Goal: Information Seeking & Learning: Learn about a topic

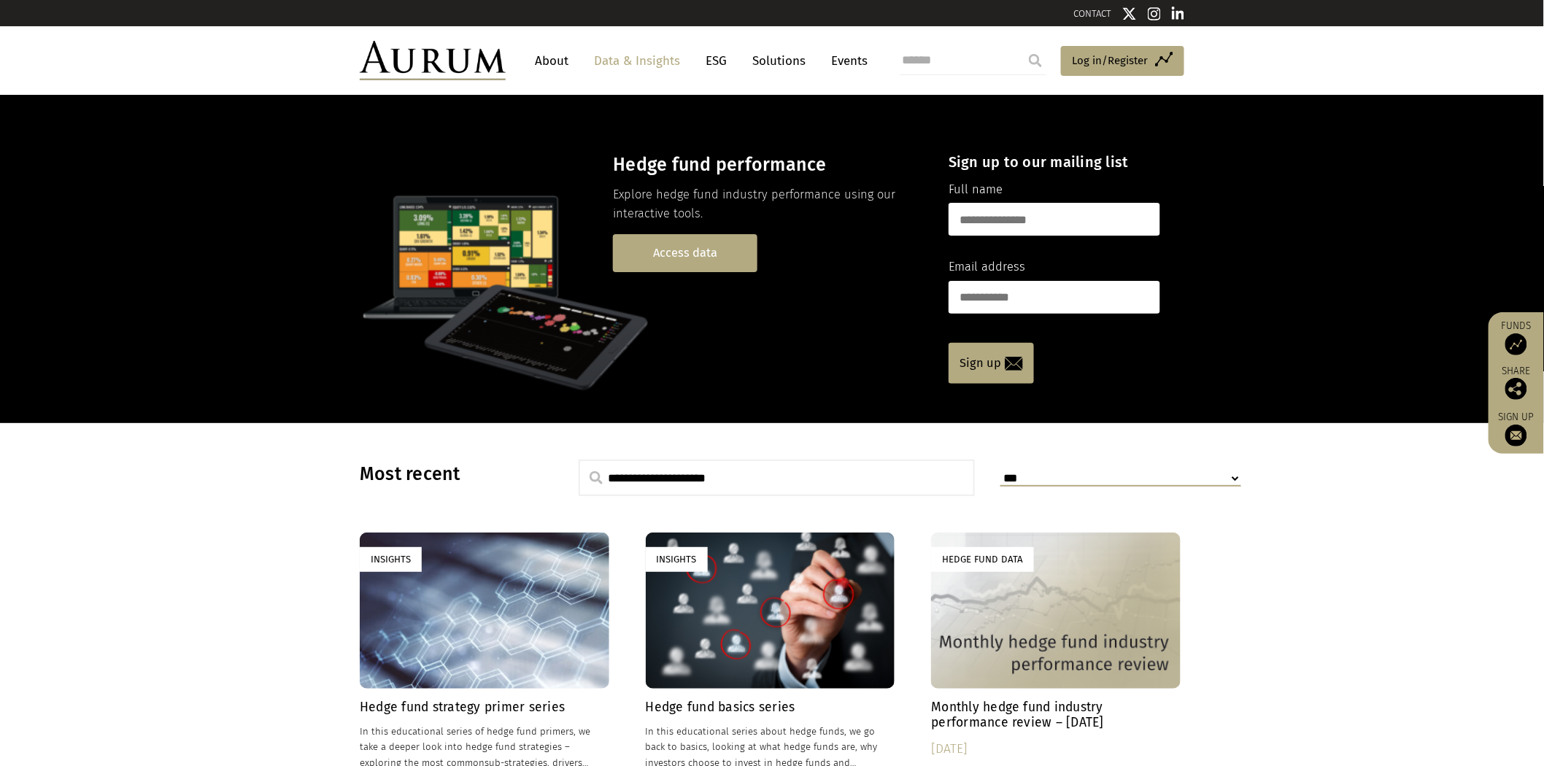
click at [708, 266] on link "Access data" at bounding box center [685, 252] width 144 height 37
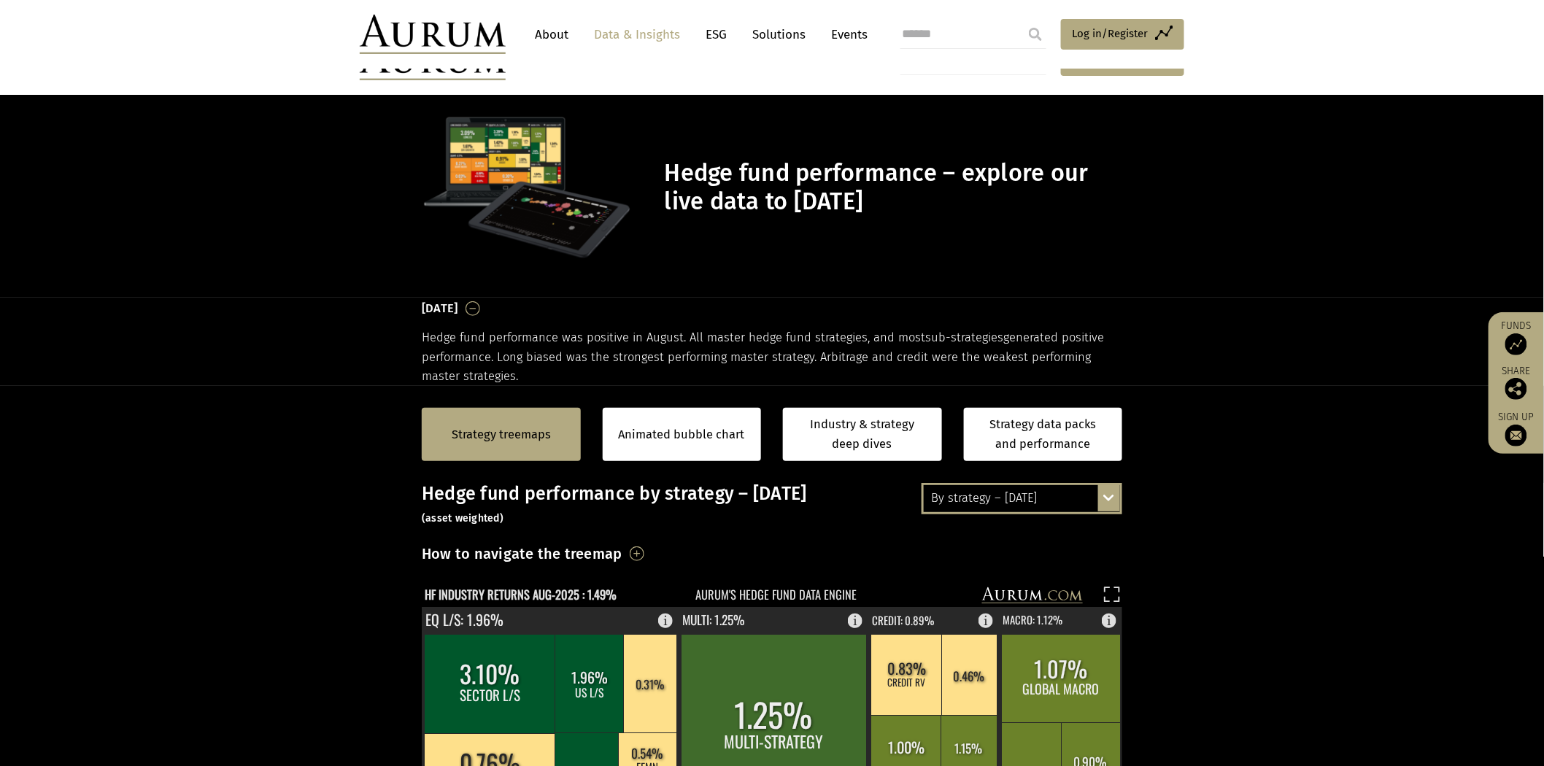
scroll to position [324, 0]
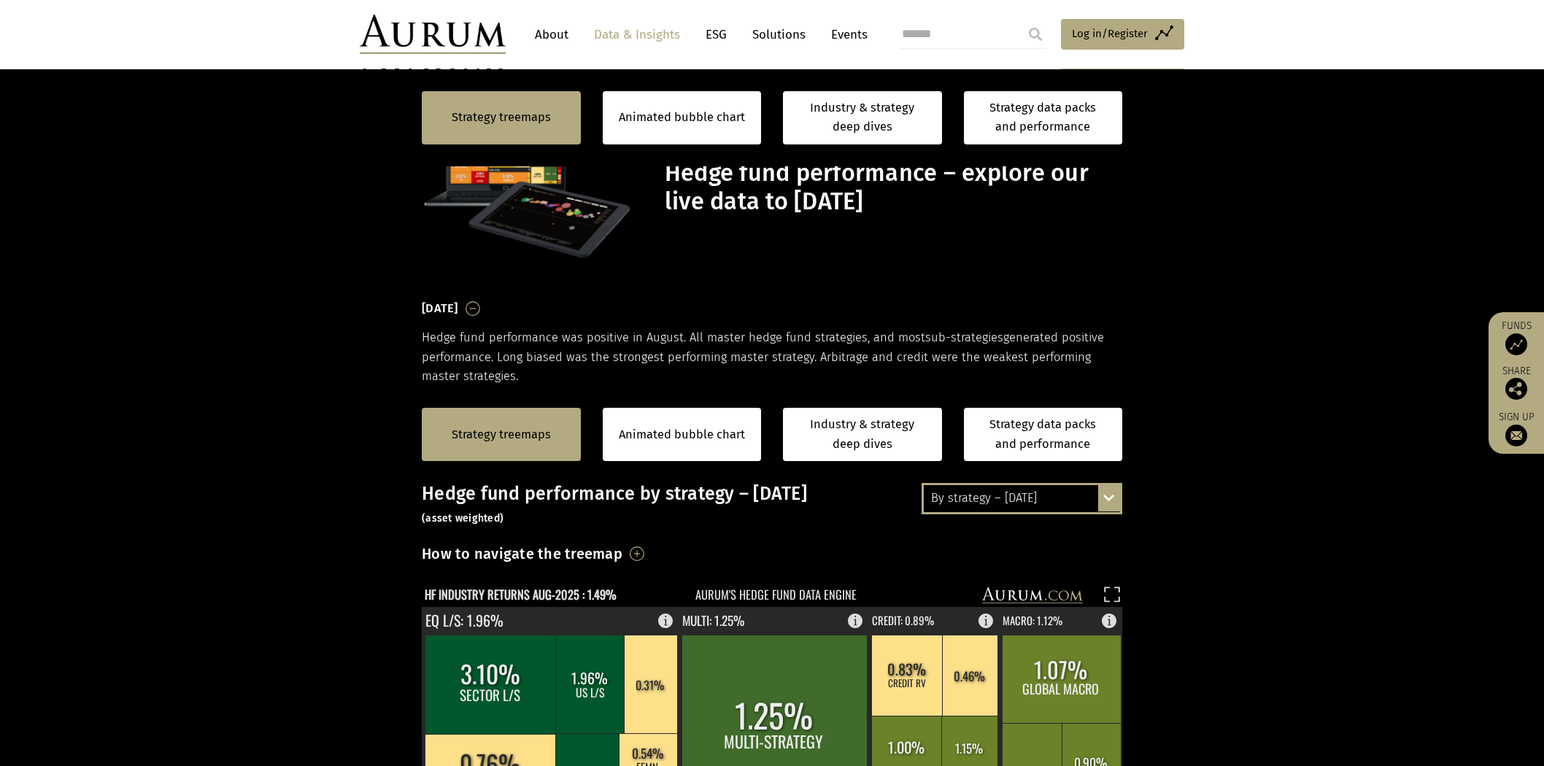
scroll to position [324, 0]
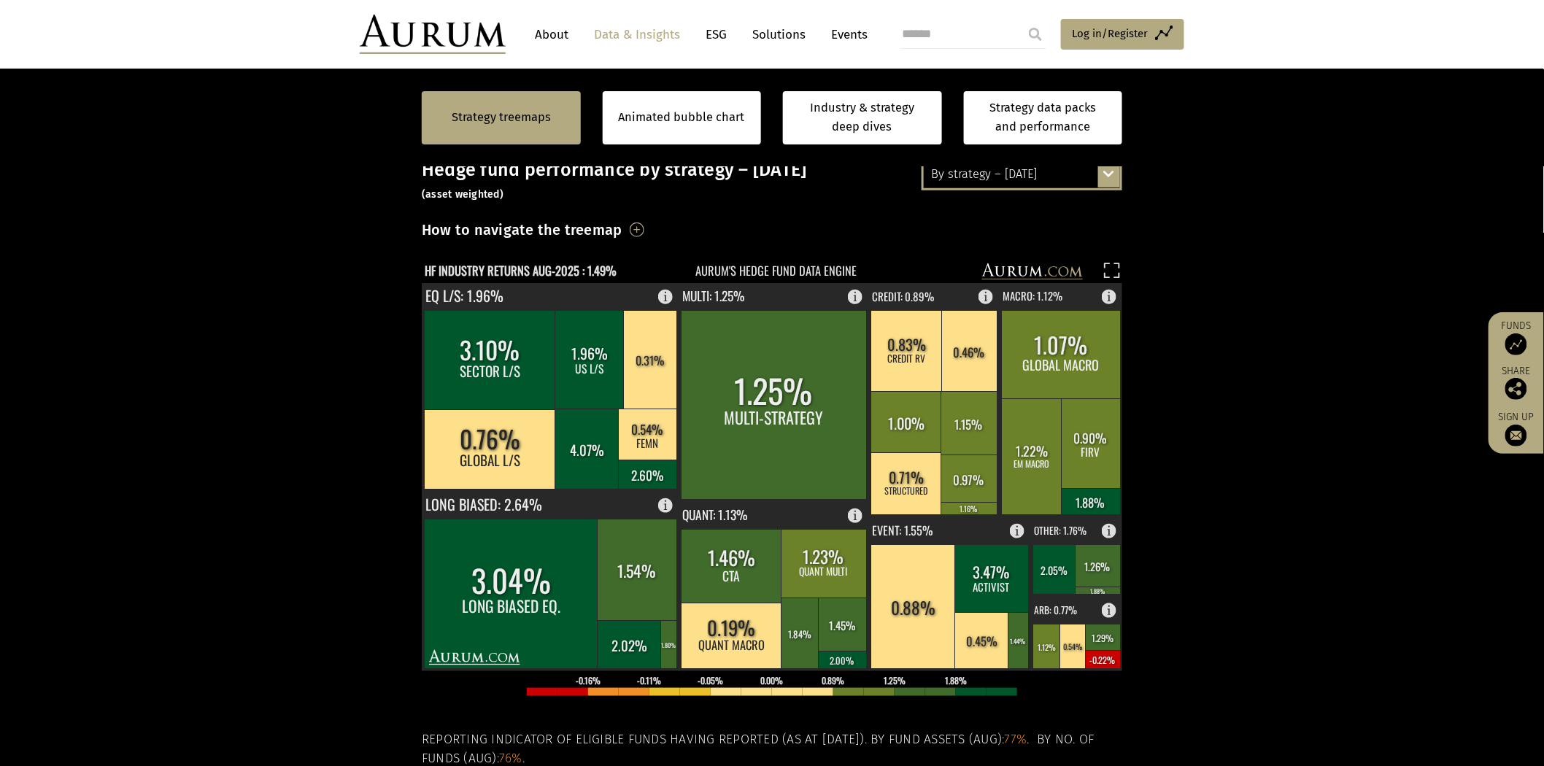
click at [1008, 182] on div "By strategy – [DATE]" at bounding box center [1022, 174] width 196 height 26
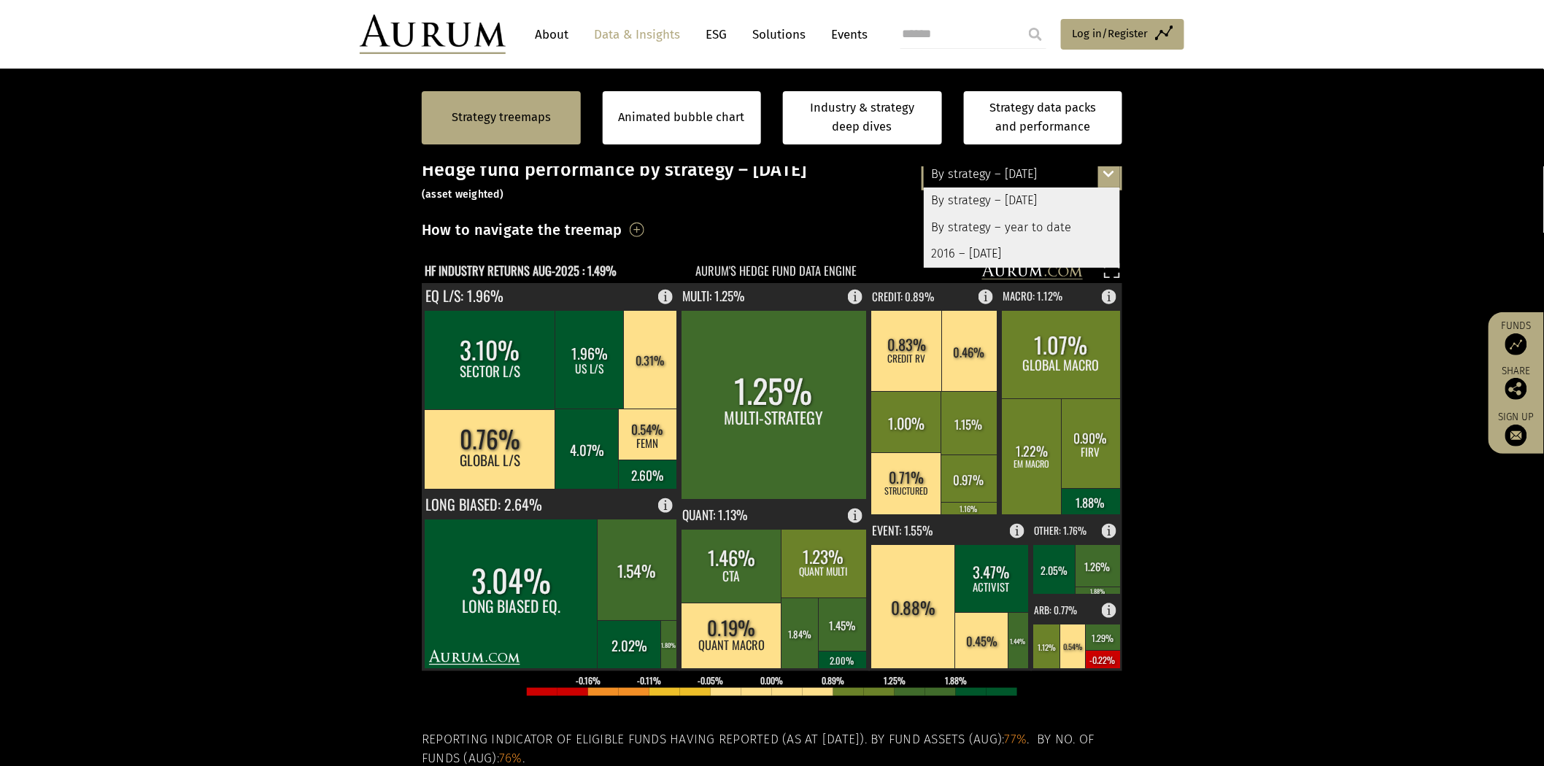
click at [1004, 228] on div "By strategy – year to date" at bounding box center [1022, 227] width 196 height 26
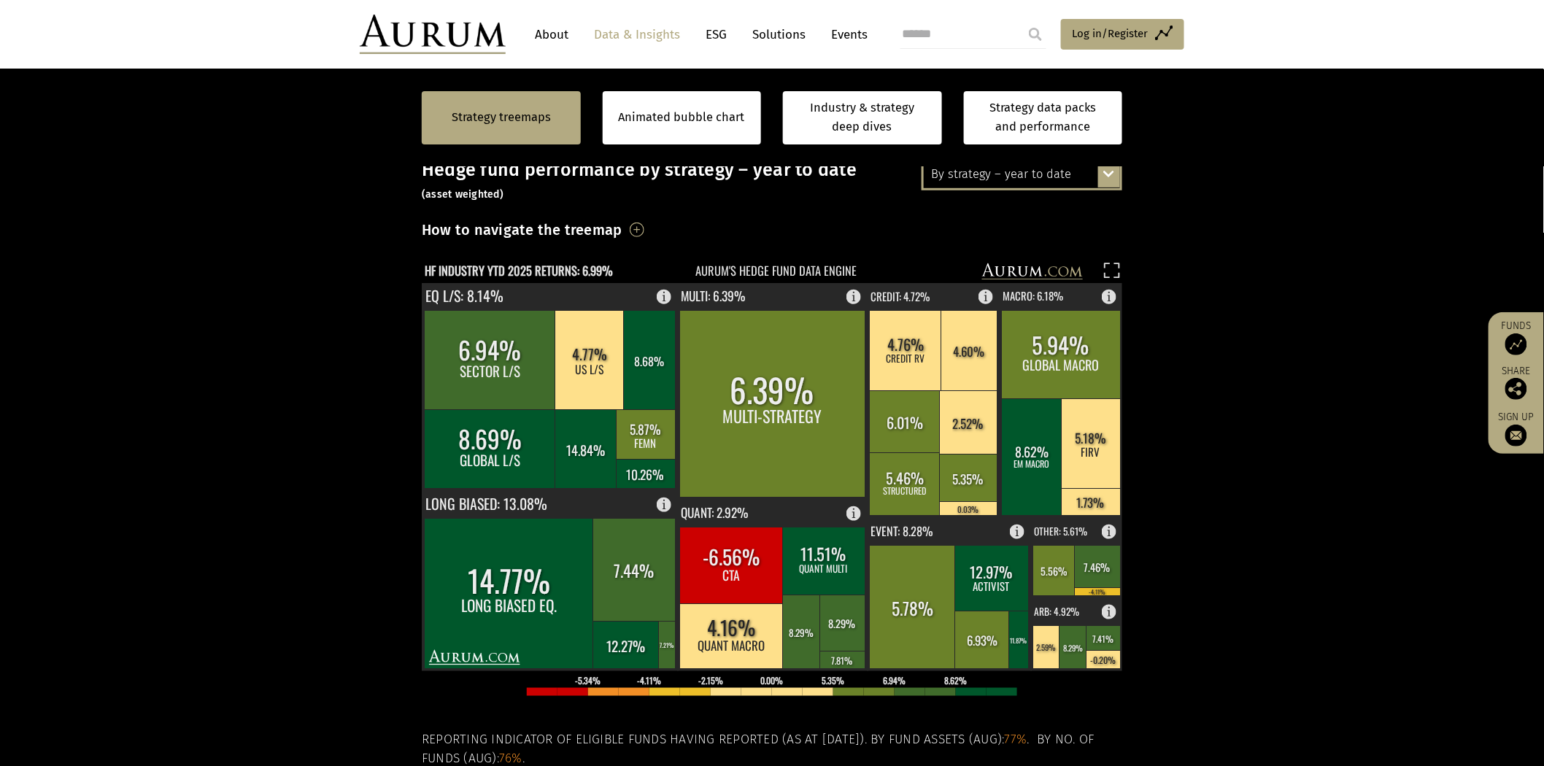
click at [1065, 170] on div "By strategy – year to date" at bounding box center [1022, 174] width 196 height 26
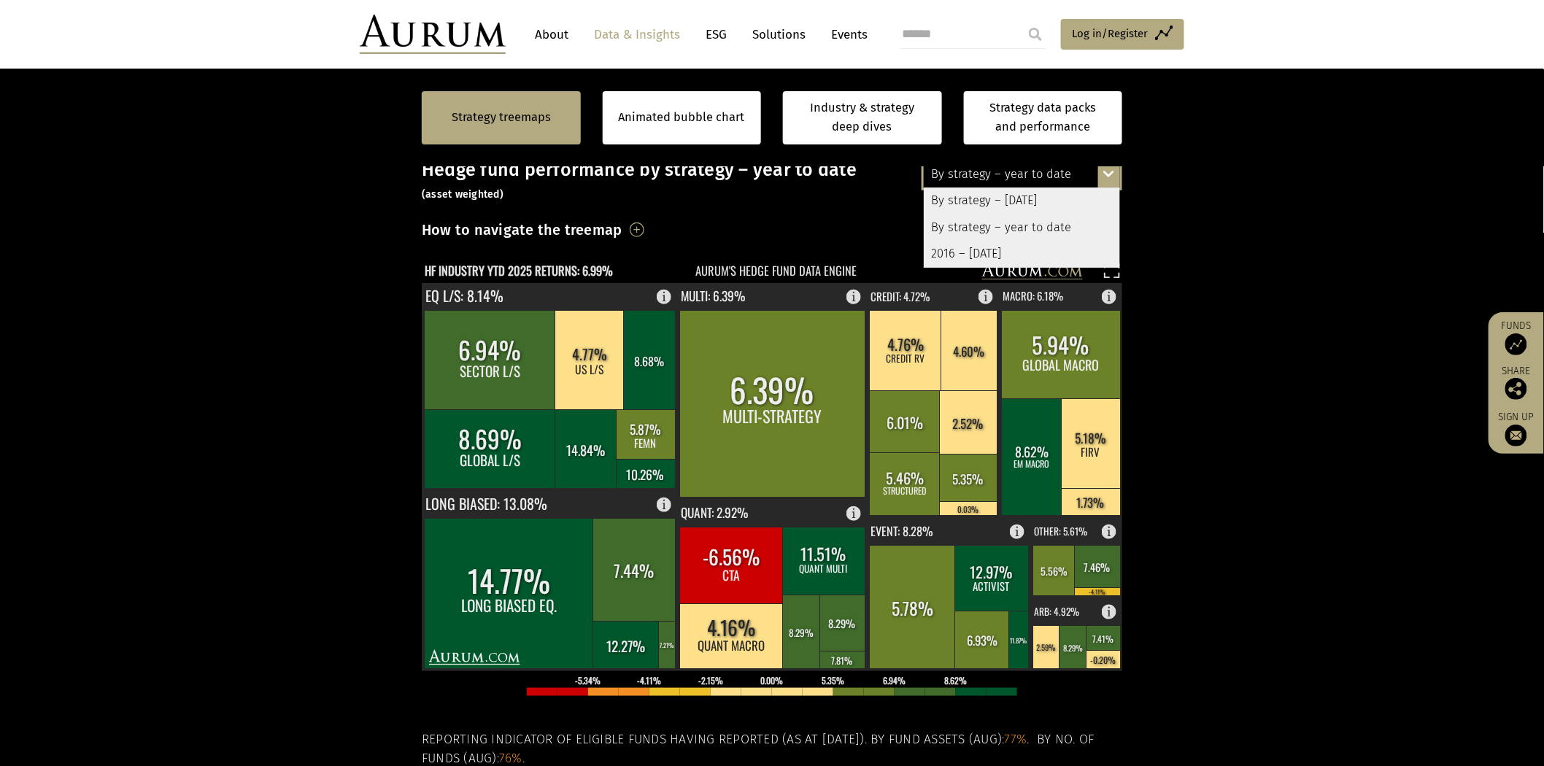
click at [1064, 249] on div "2016 – [DATE]" at bounding box center [1022, 254] width 196 height 26
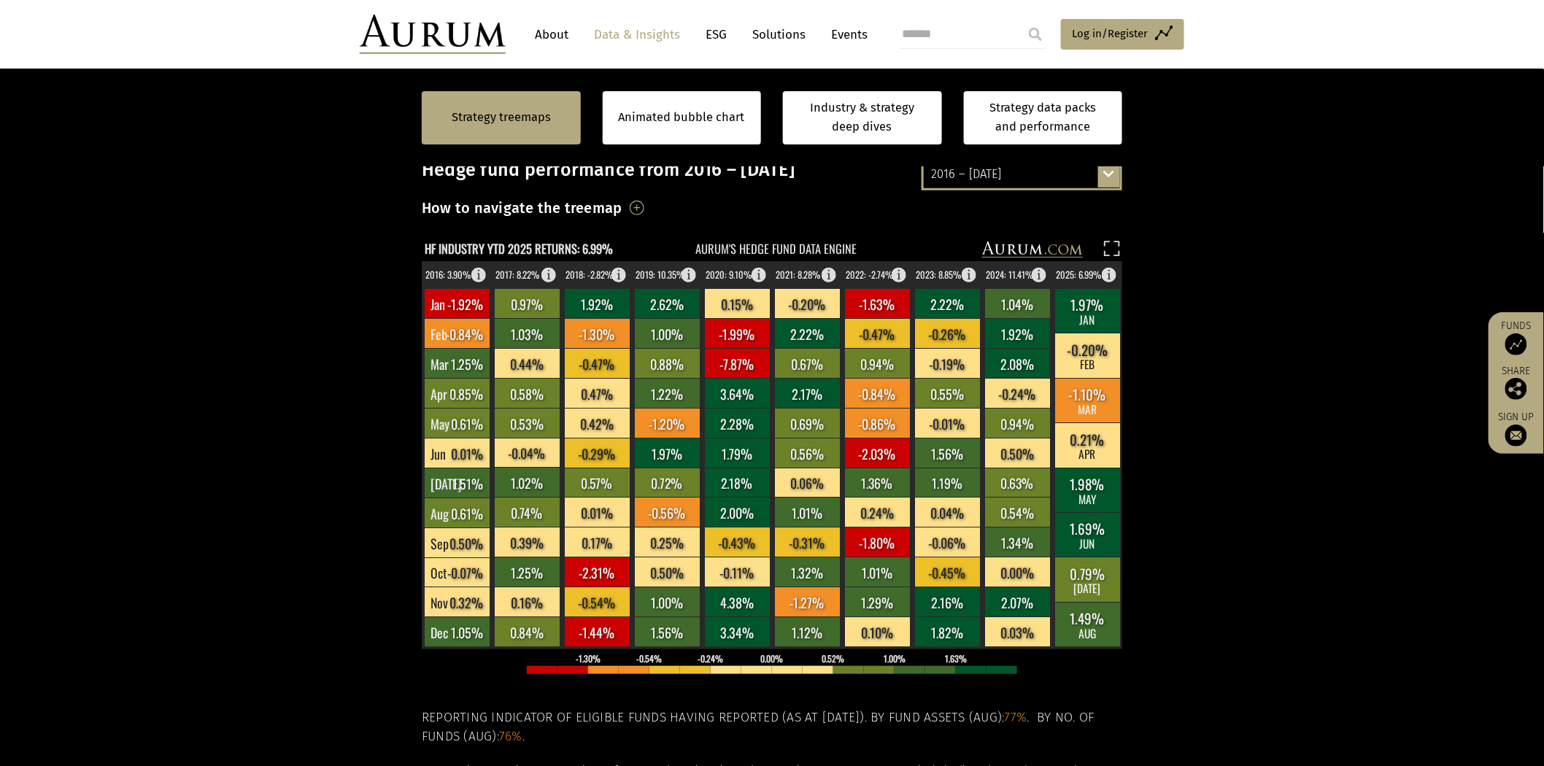
click at [1380, 250] on section "Strategy treemaps Animated bubble chart Industry & strategy deep dives Strategy…" at bounding box center [772, 518] width 1544 height 912
drag, startPoint x: 1003, startPoint y: 161, endPoint x: 995, endPoint y: 169, distance: 11.3
click at [1003, 161] on div "Strategy treemaps Animated bubble chart Industry & strategy deep dives Strategy…" at bounding box center [772, 117] width 700 height 97
click at [993, 170] on div "2016 – [DATE]" at bounding box center [1022, 174] width 196 height 26
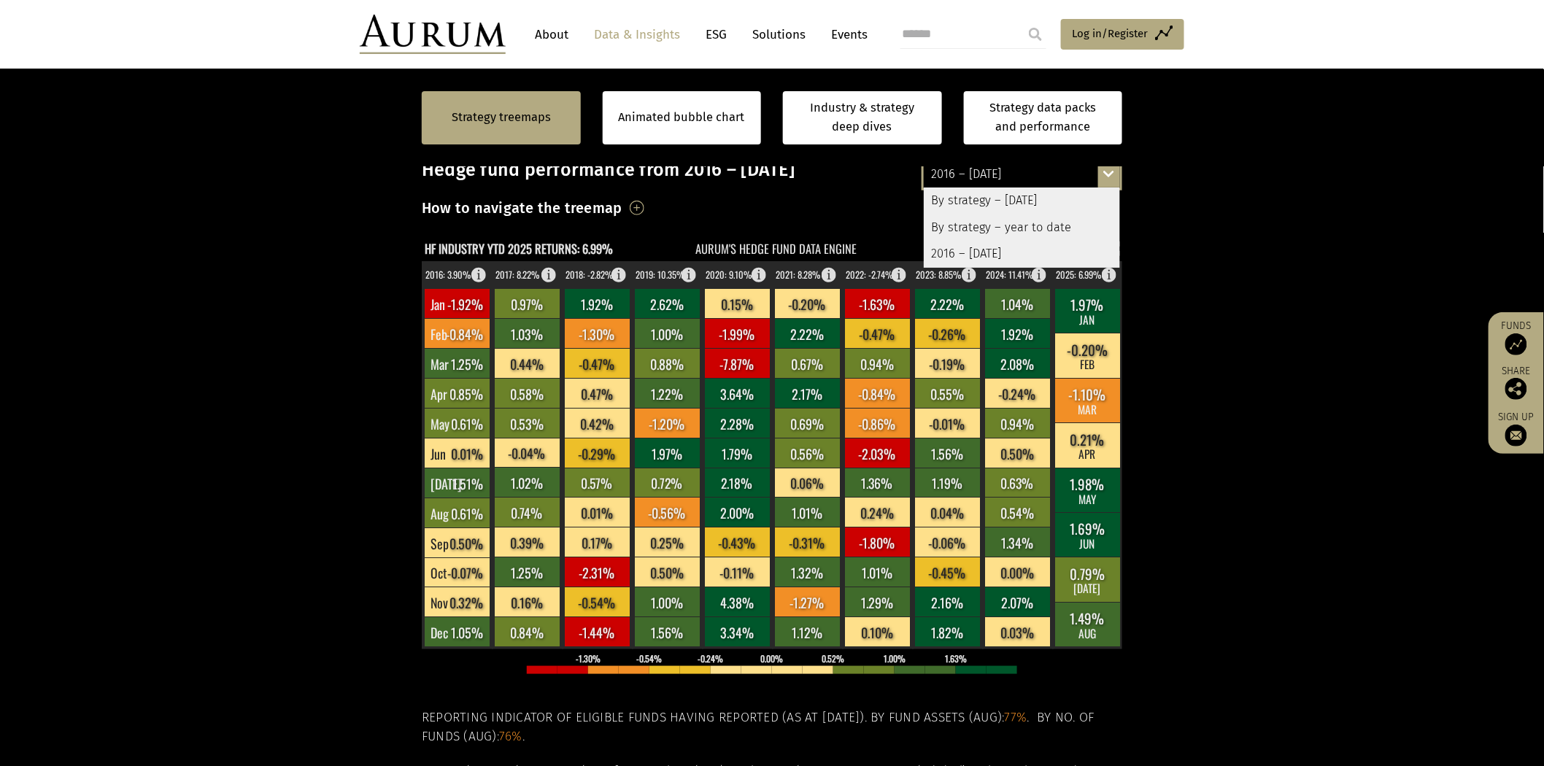
click at [1107, 239] on div "By strategy – year to date" at bounding box center [1022, 227] width 196 height 26
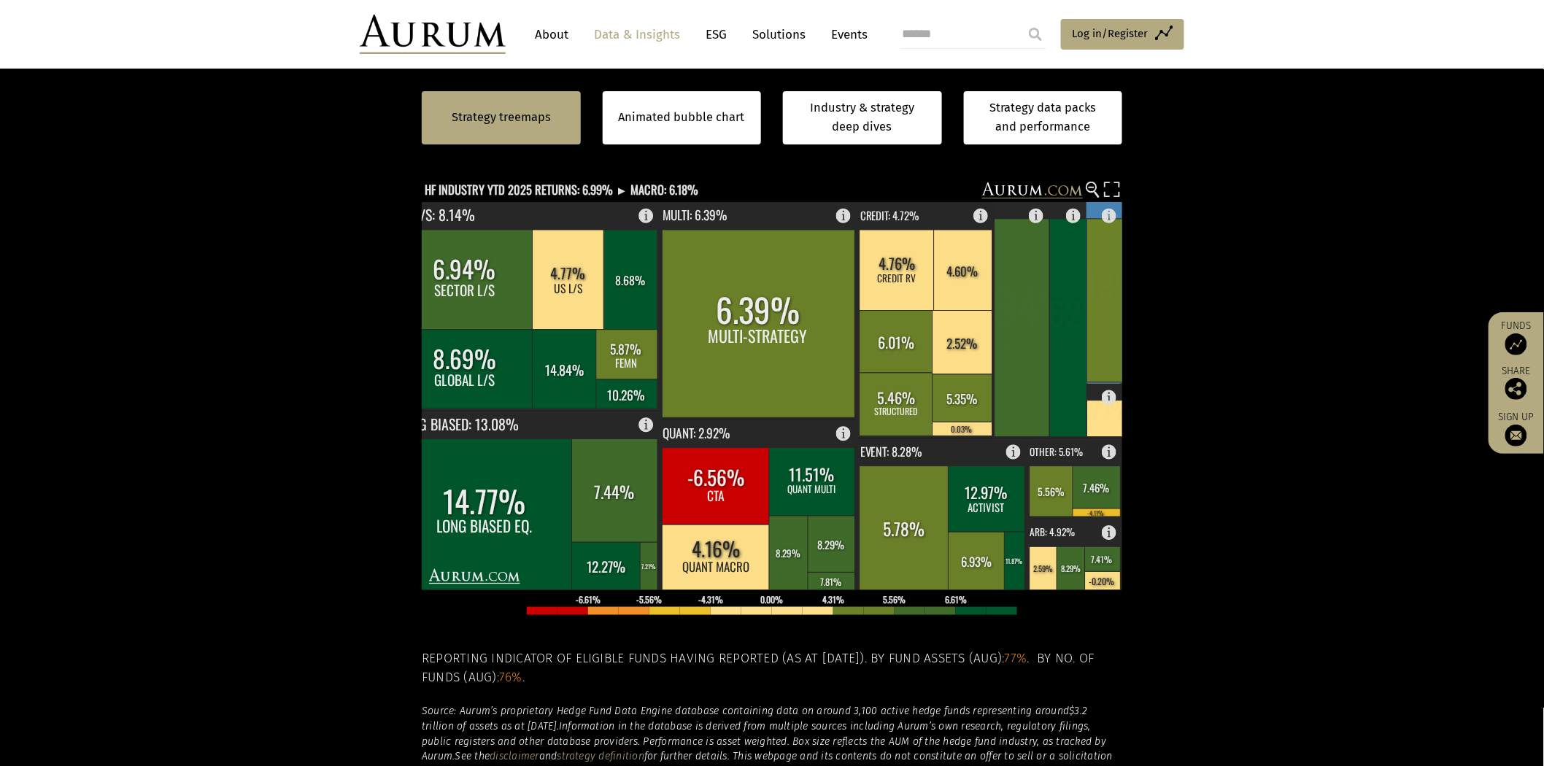
scroll to position [243, 0]
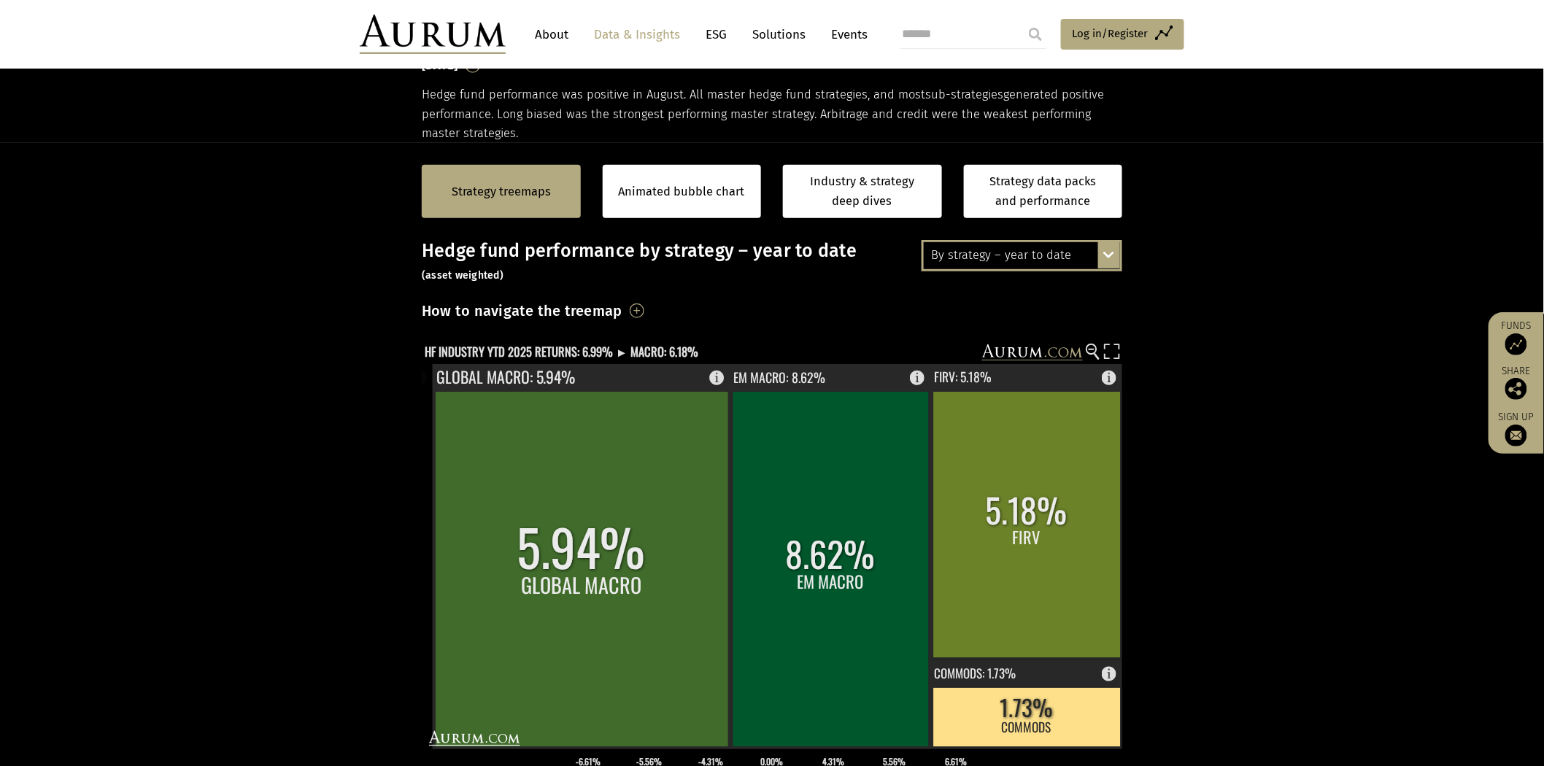
click at [1082, 260] on div "By strategy – year to date" at bounding box center [1022, 255] width 196 height 26
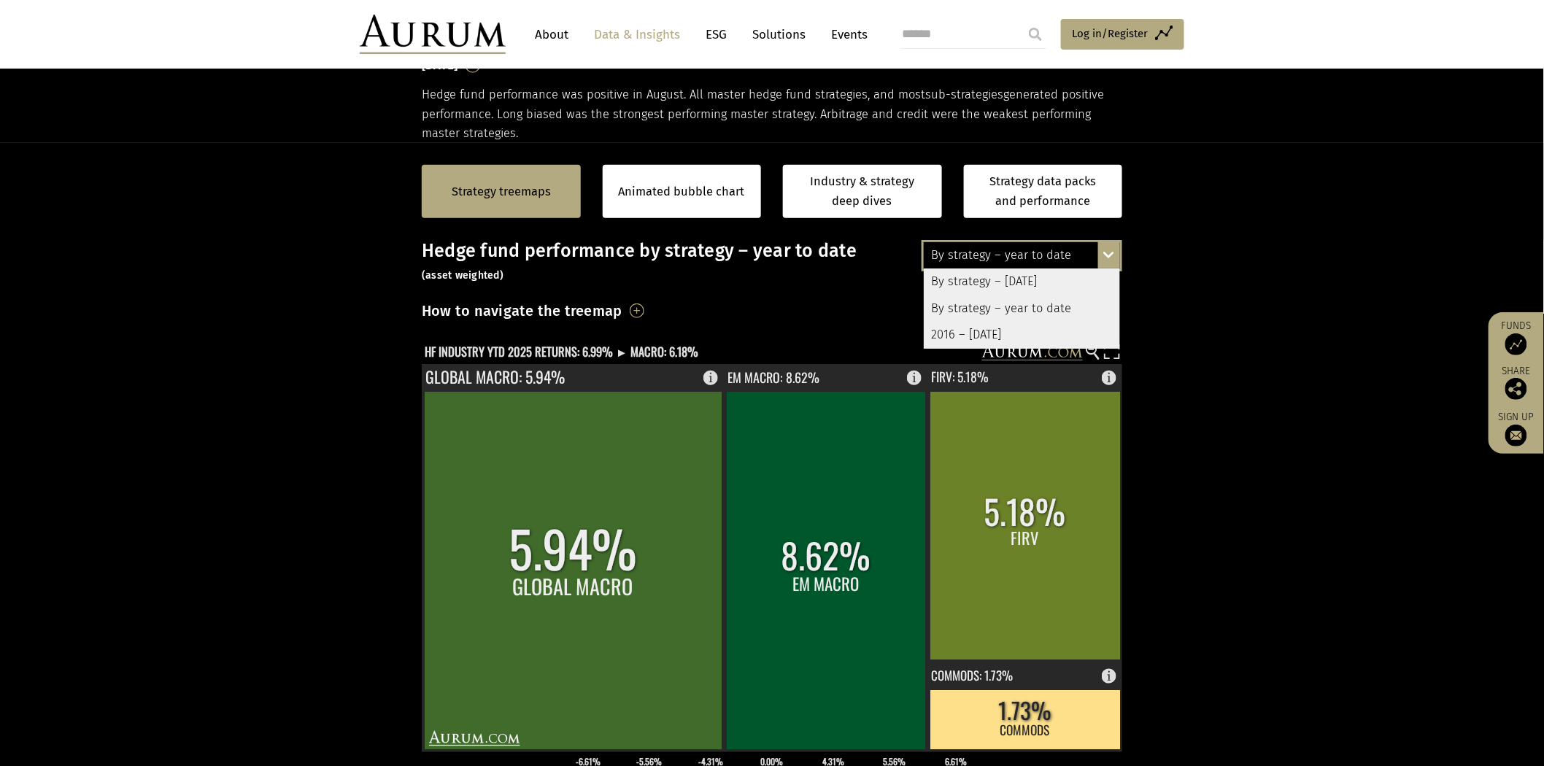
click at [1066, 334] on div "2016 – [DATE]" at bounding box center [1022, 335] width 196 height 26
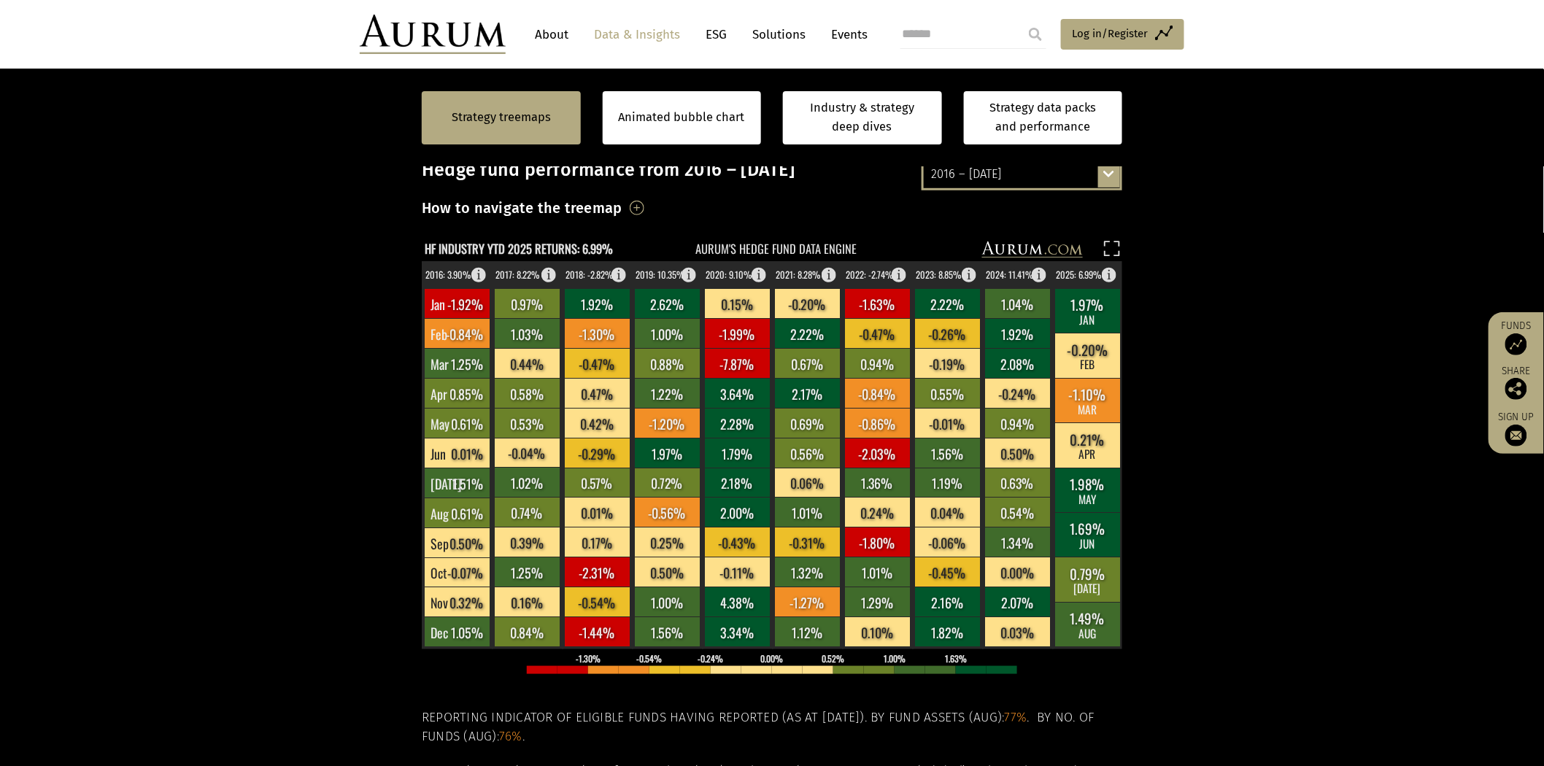
scroll to position [567, 0]
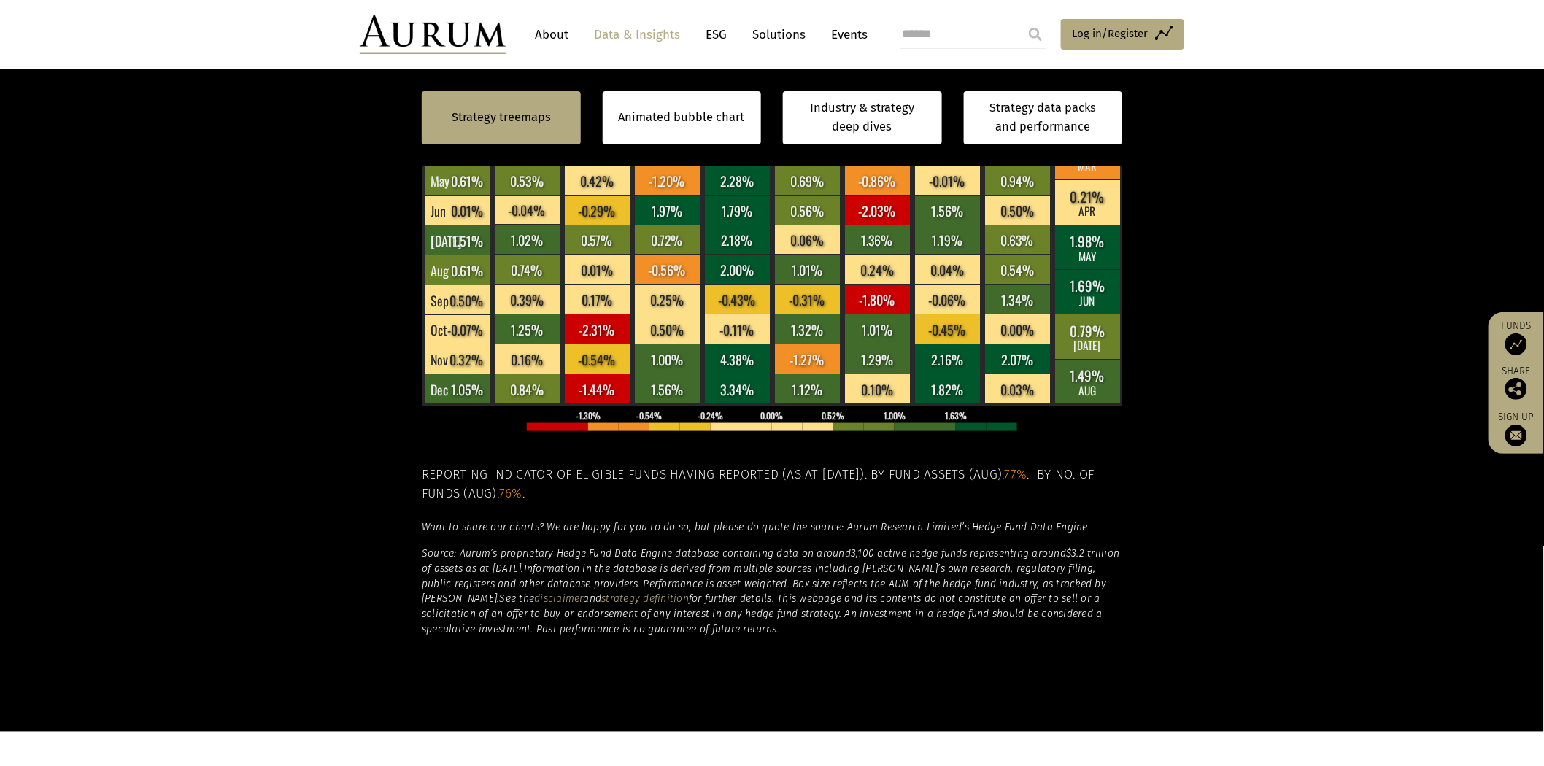
scroll to position [567, 0]
